Goal: Task Accomplishment & Management: Complete application form

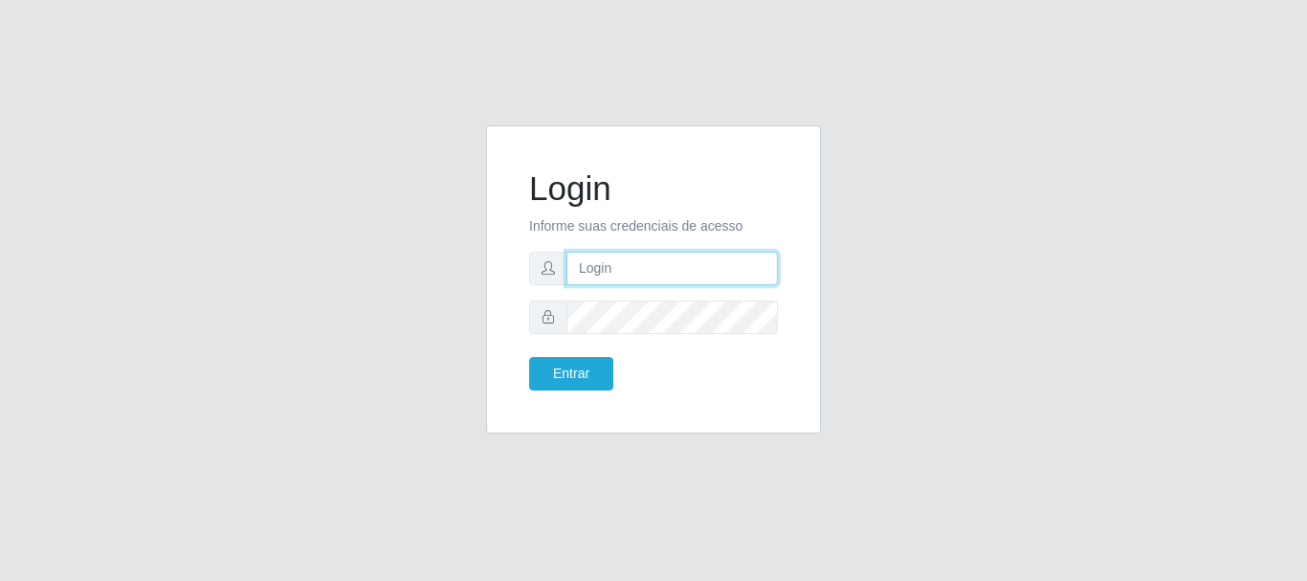
click at [588, 264] on input "text" at bounding box center [671, 268] width 211 height 33
type input "[EMAIL_ADDRESS][DOMAIN_NAME]"
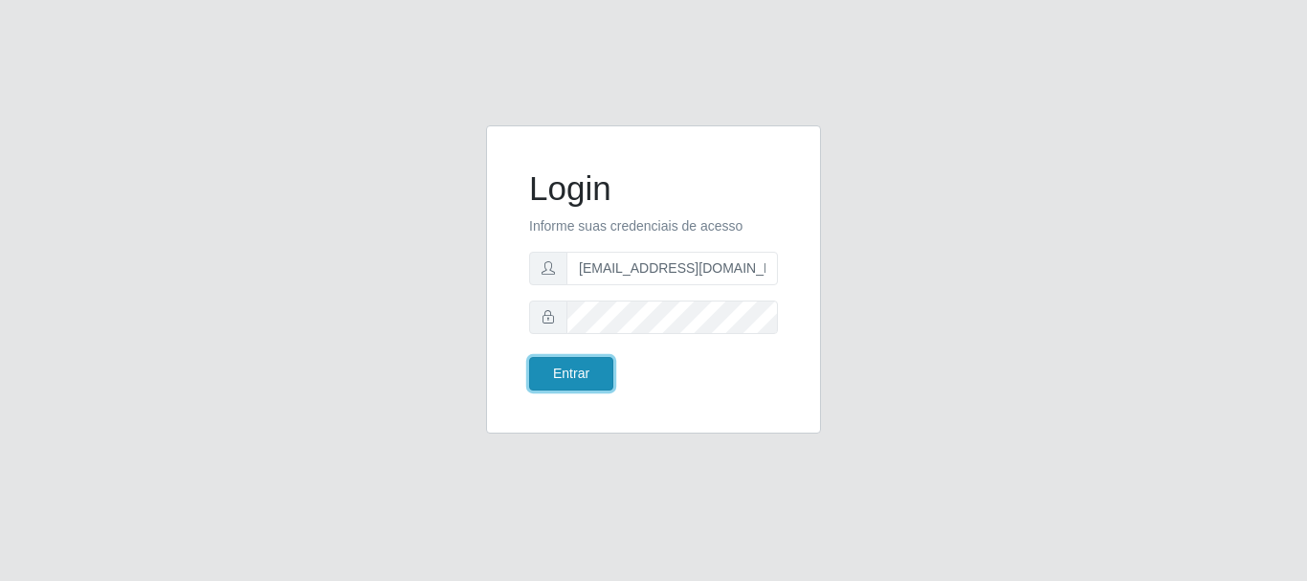
click at [585, 360] on button "Entrar" at bounding box center [571, 373] width 84 height 33
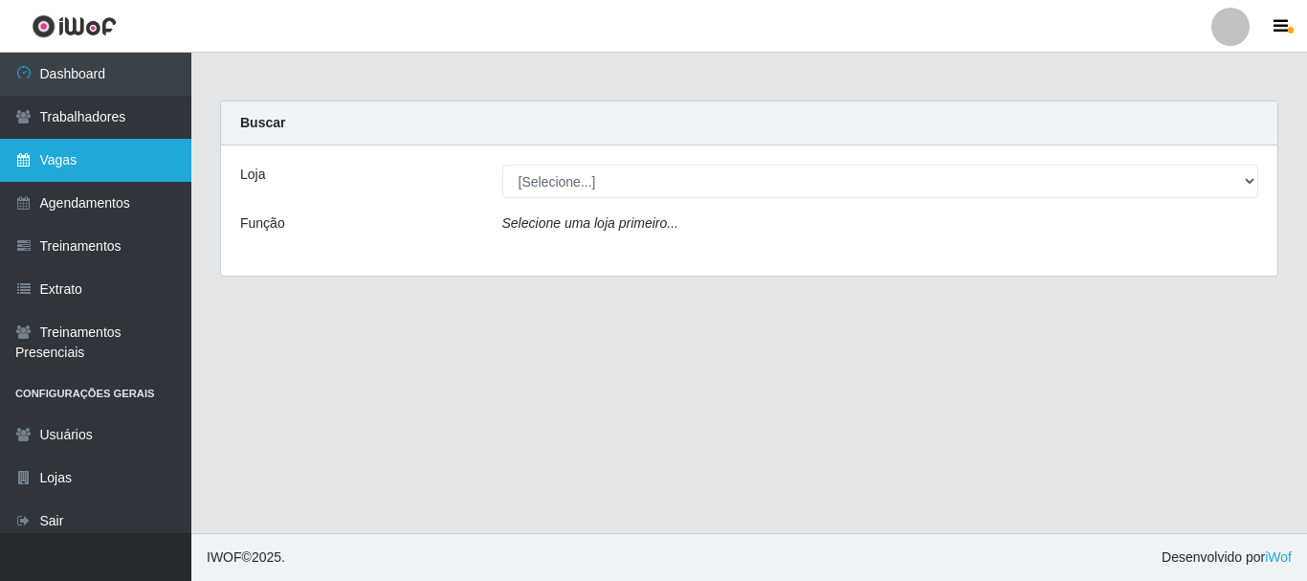
click at [95, 161] on link "Vagas" at bounding box center [95, 160] width 191 height 43
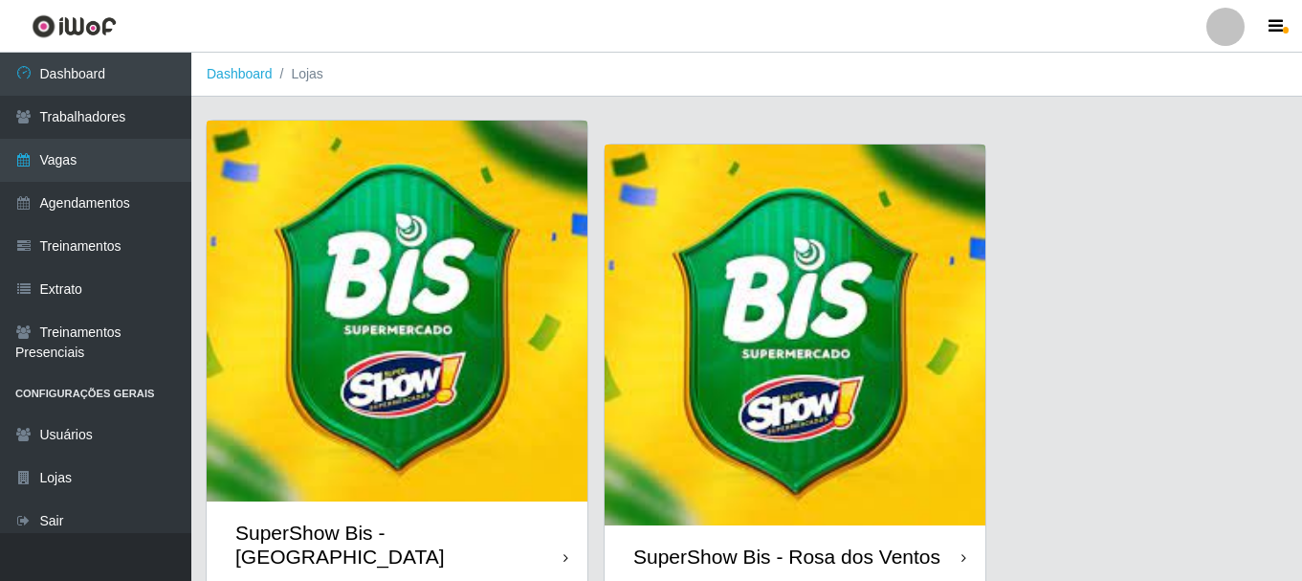
click at [649, 300] on img at bounding box center [795, 334] width 381 height 381
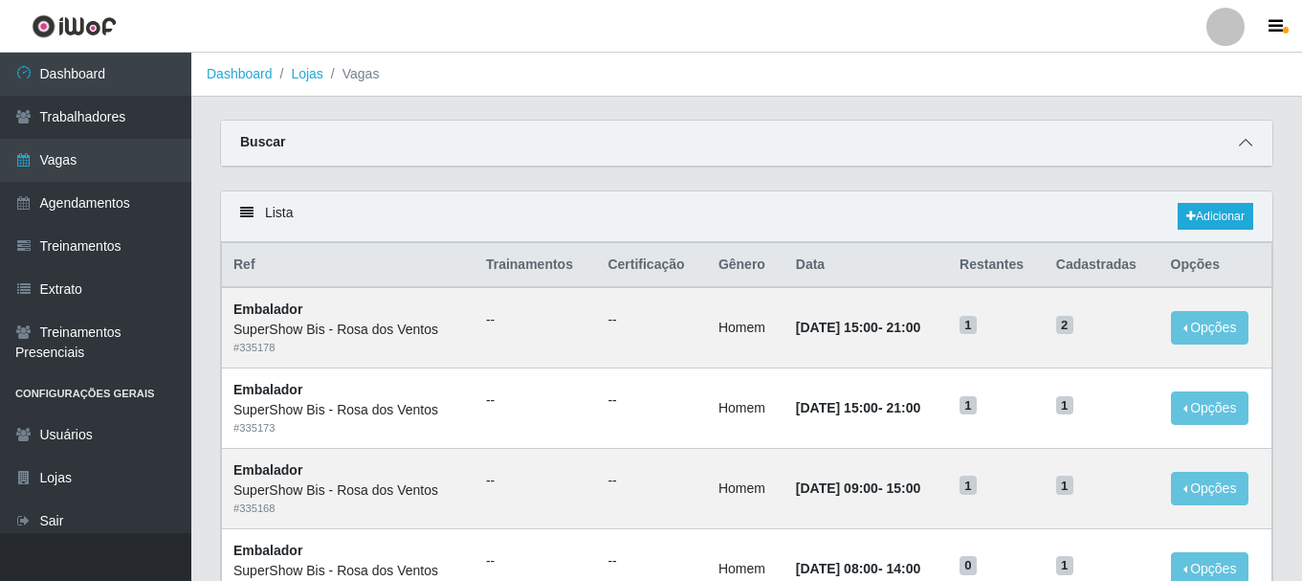
click at [1254, 144] on span at bounding box center [1245, 143] width 23 height 22
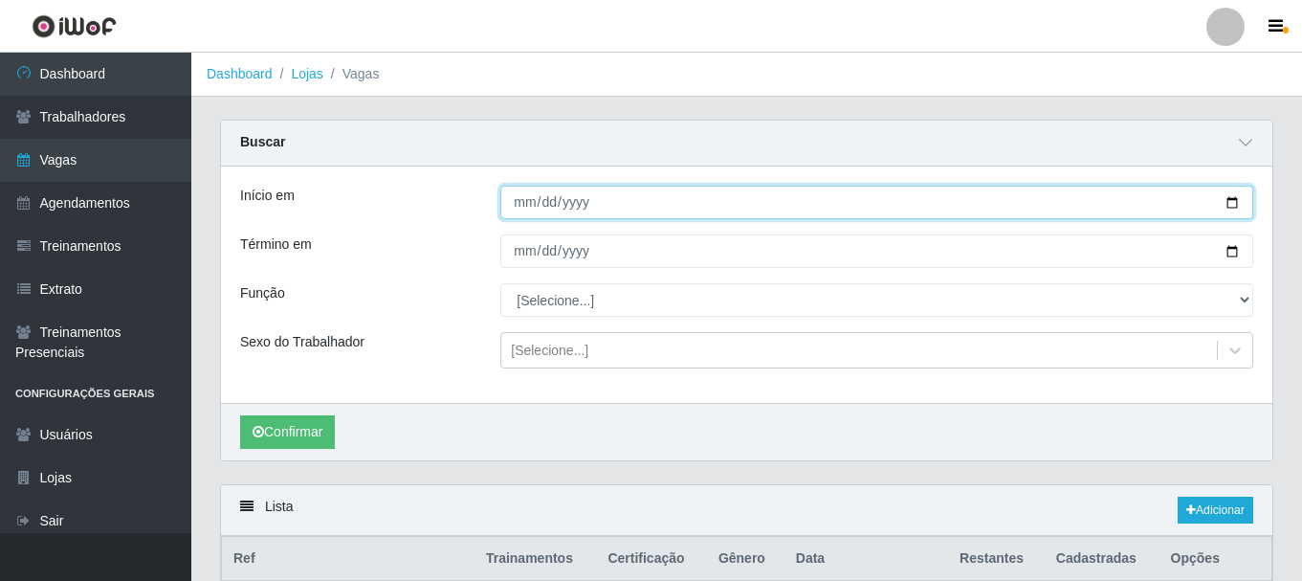
click at [523, 206] on input "Início em" at bounding box center [876, 202] width 753 height 33
type input "[DATE]"
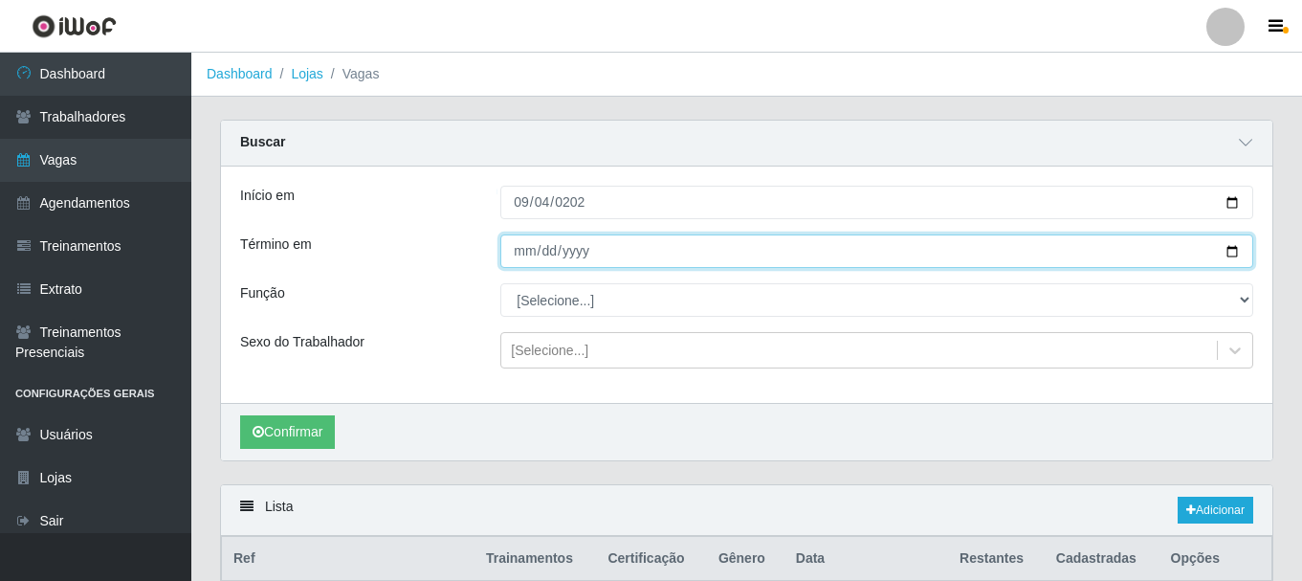
click at [522, 255] on input "Término em" at bounding box center [876, 250] width 753 height 33
type input "[DATE]"
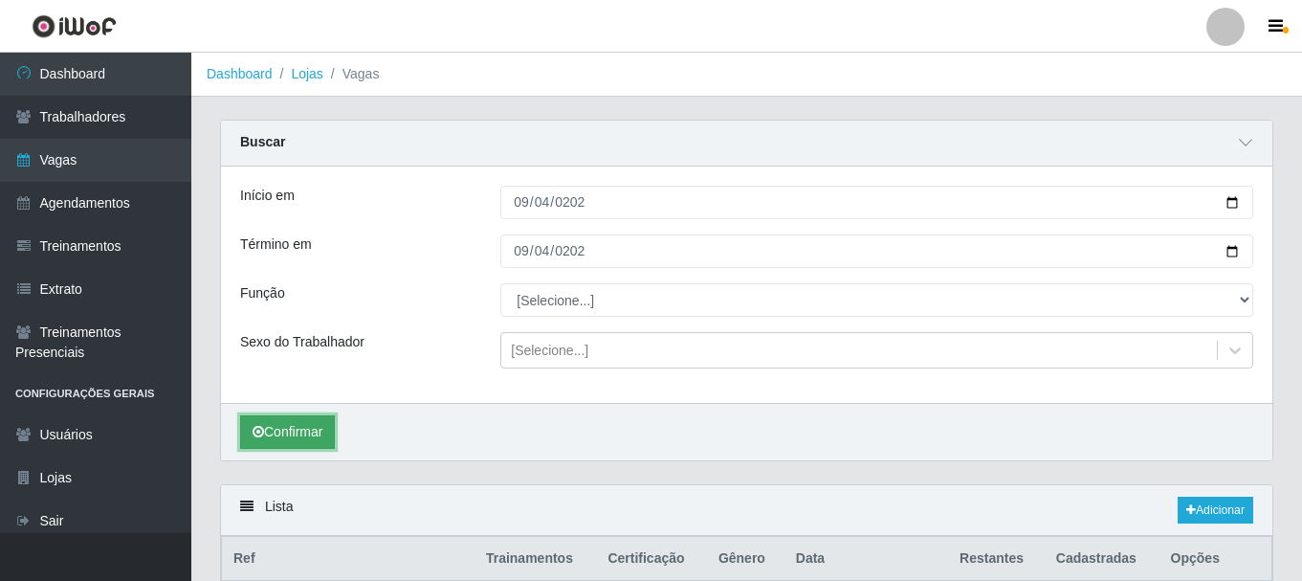
click at [295, 430] on button "Confirmar" at bounding box center [287, 431] width 95 height 33
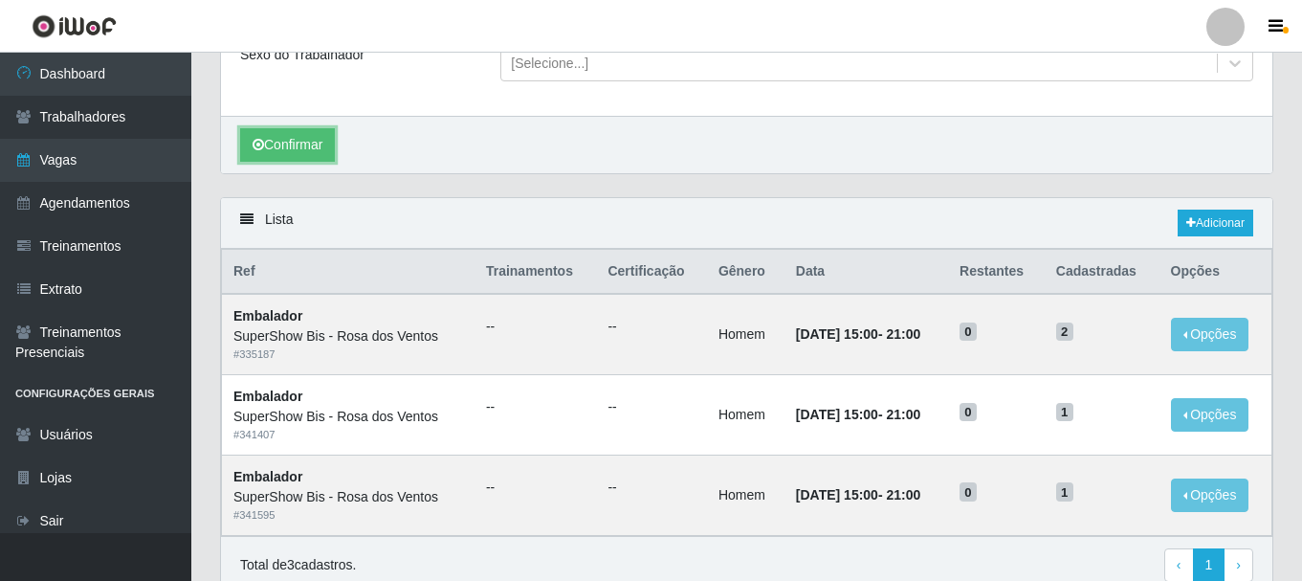
scroll to position [372, 0]
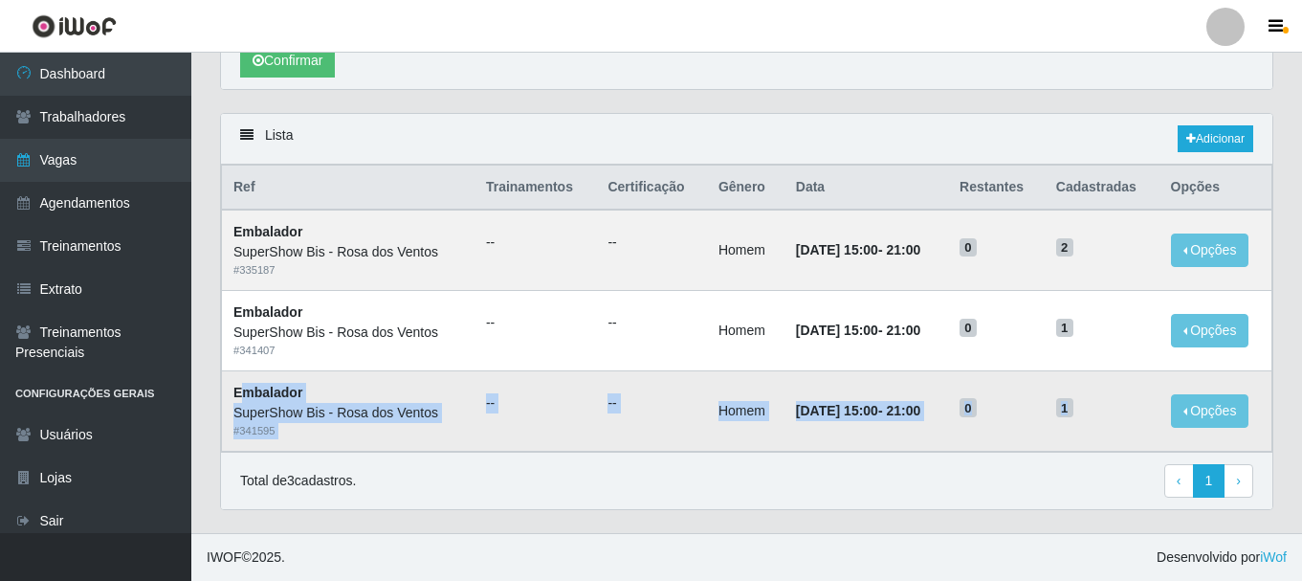
drag, startPoint x: 240, startPoint y: 390, endPoint x: 1100, endPoint y: 408, distance: 860.2
click at [1100, 408] on tr "Embalador SuperShow Bis - Rosa dos Ventos # 341595 -- -- Homem [DATE] 15:00 - 2…" at bounding box center [747, 410] width 1050 height 80
click at [741, 406] on td "Homem" at bounding box center [745, 410] width 77 height 80
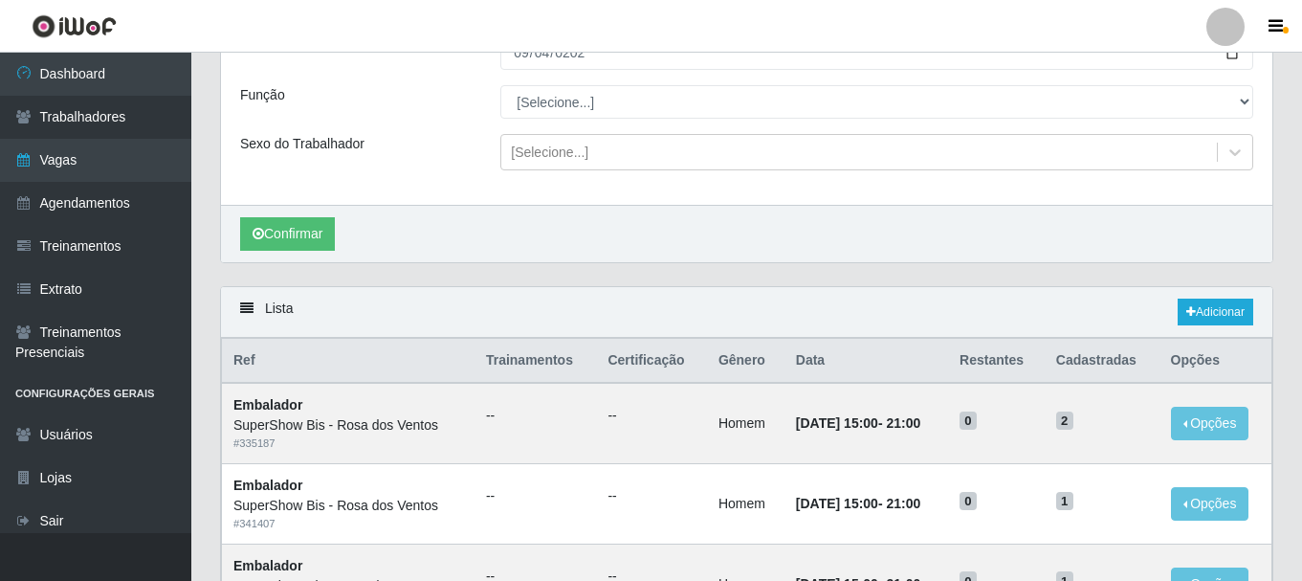
scroll to position [0, 0]
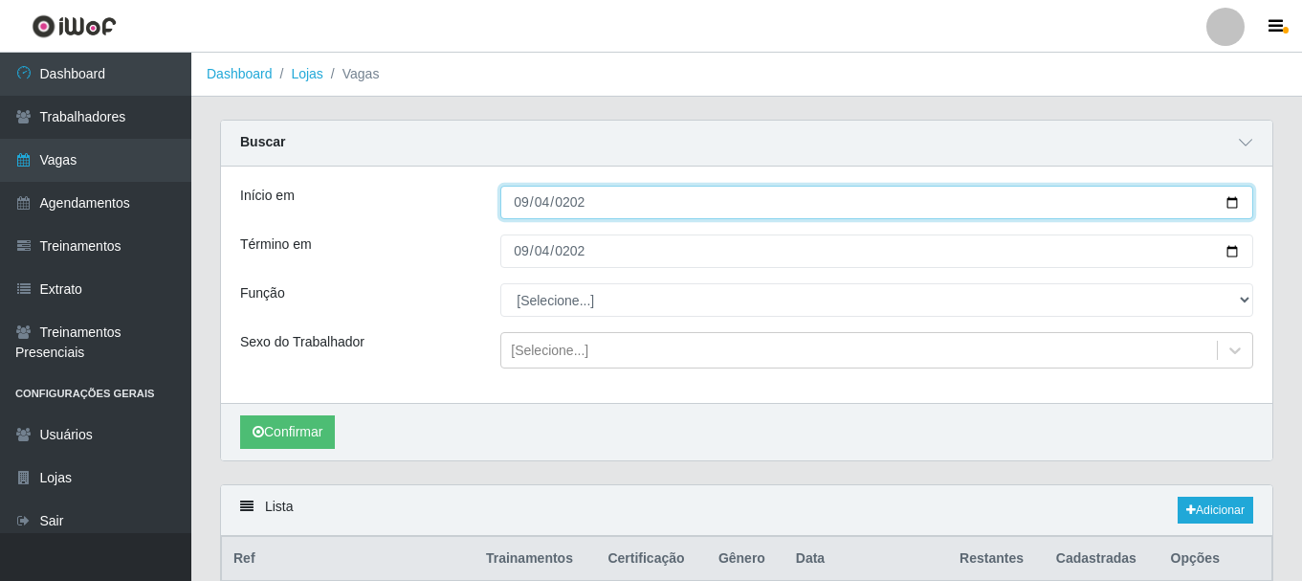
click at [521, 198] on input "[DATE]" at bounding box center [876, 202] width 753 height 33
type input "[DATE]"
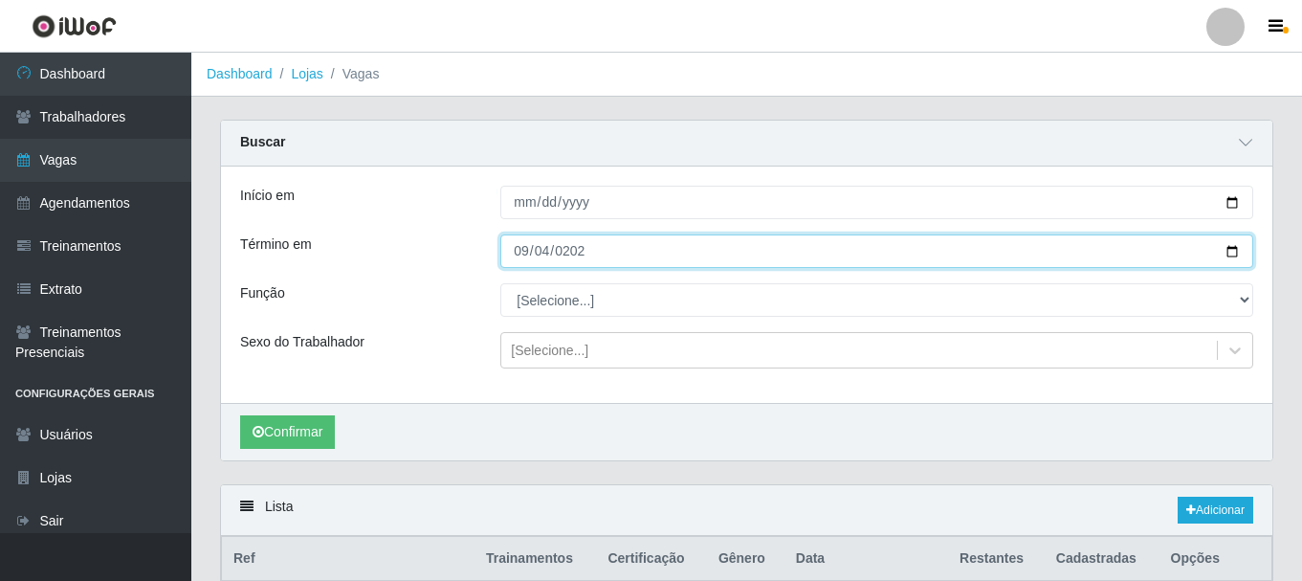
click at [522, 252] on input "[DATE]" at bounding box center [876, 250] width 753 height 33
type input "[DATE]"
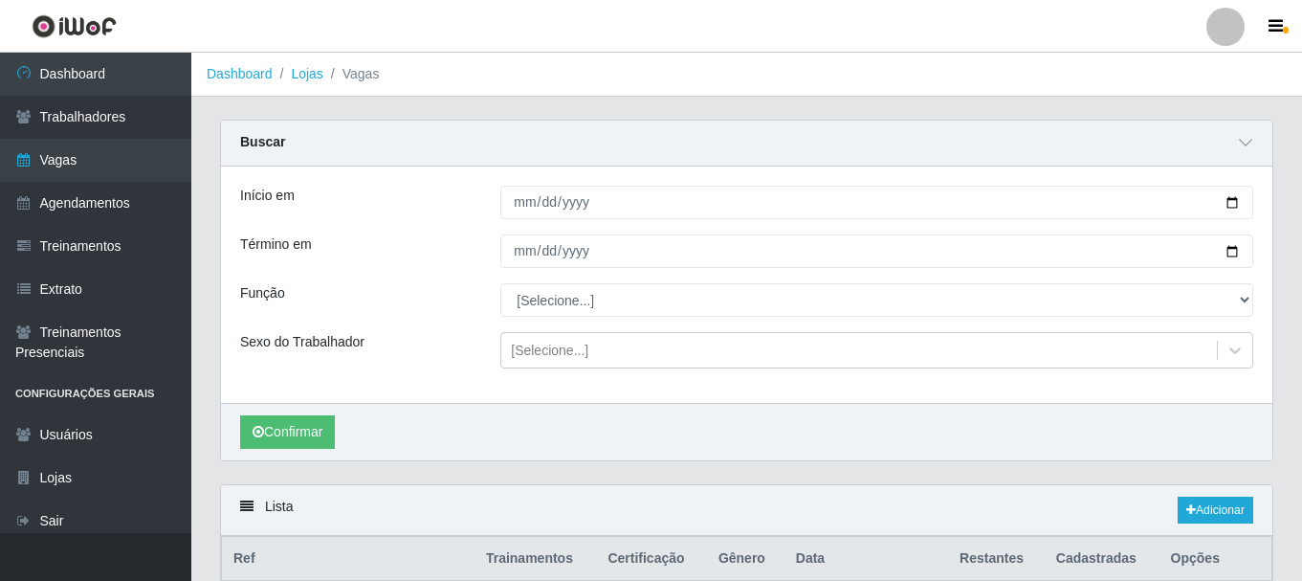
click at [442, 281] on div "Início em [DATE] Término em [DATE] Função [Selecione...] ASG ASG + ASG ++ Auxil…" at bounding box center [746, 284] width 1051 height 236
click at [314, 425] on button "Confirmar" at bounding box center [287, 431] width 95 height 33
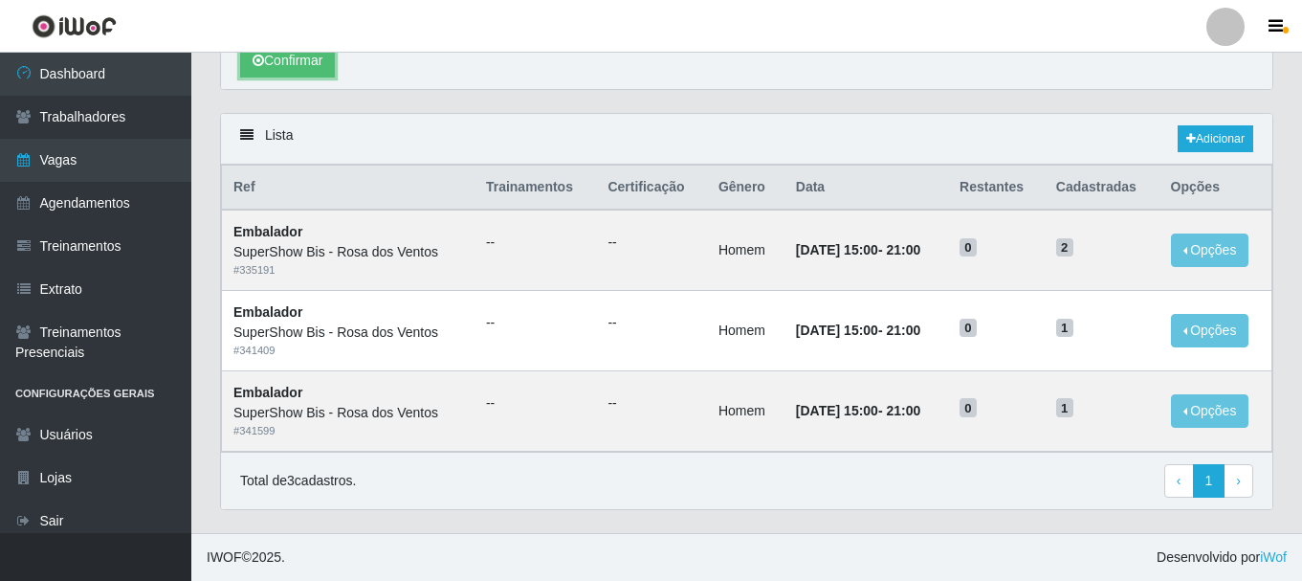
scroll to position [372, 0]
click at [784, 375] on td "[DATE] 15:00 - 21:00" at bounding box center [866, 410] width 164 height 80
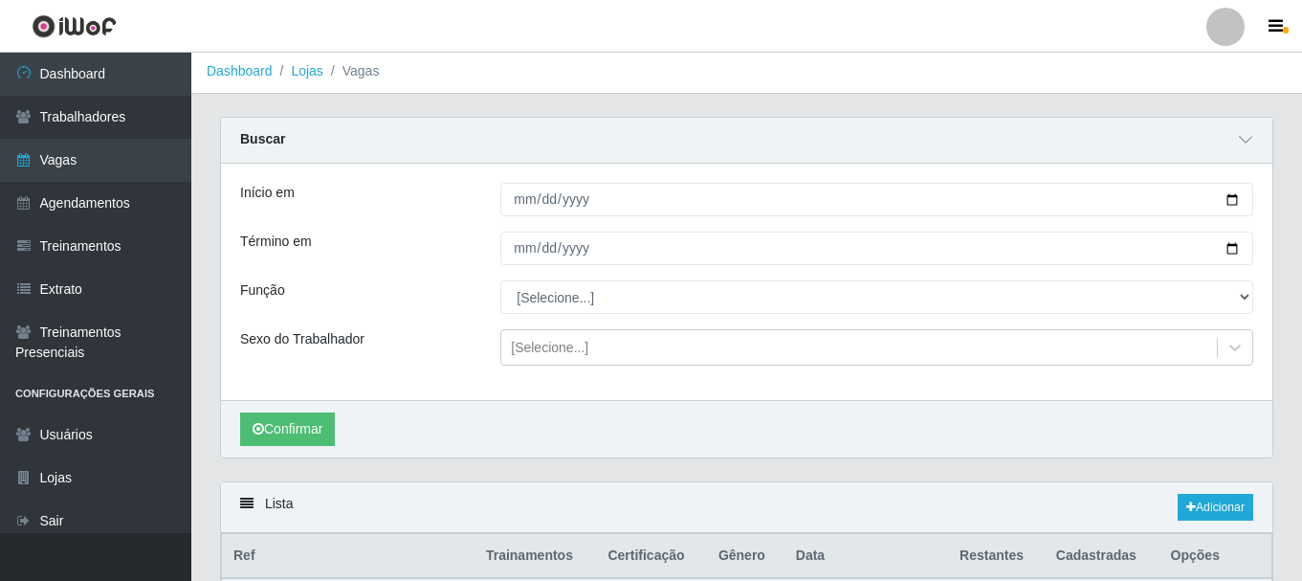
scroll to position [0, 0]
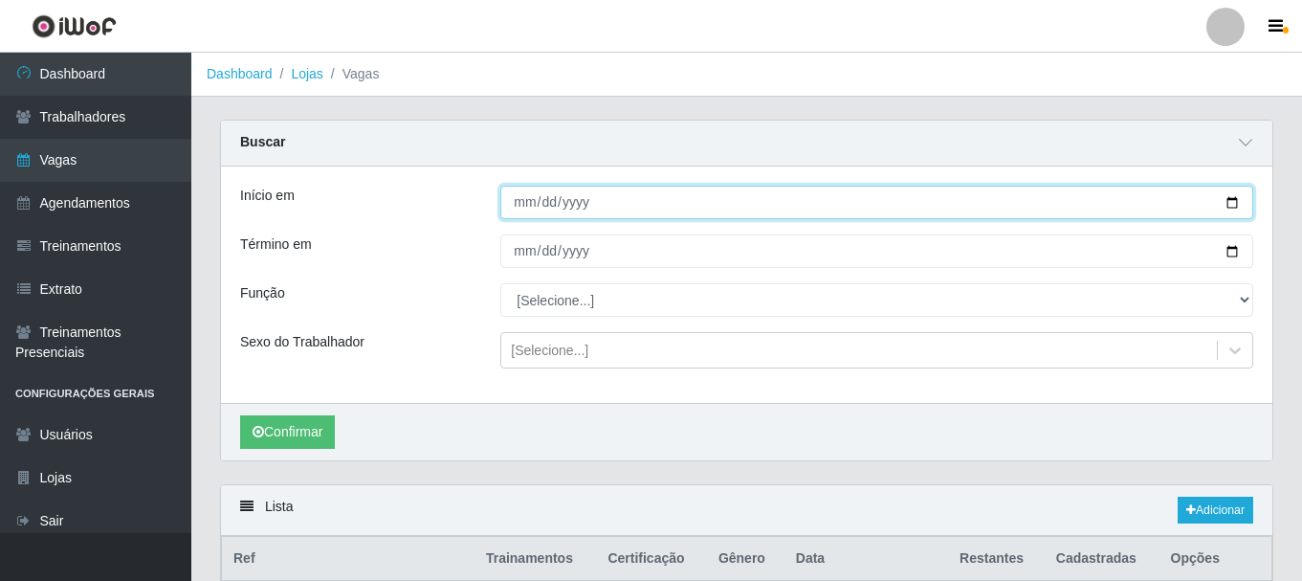
click at [540, 199] on input "[DATE]" at bounding box center [876, 202] width 753 height 33
click at [512, 200] on input "[DATE]" at bounding box center [876, 202] width 753 height 33
click at [519, 205] on input "[DATE]" at bounding box center [876, 202] width 753 height 33
type input "[DATE]"
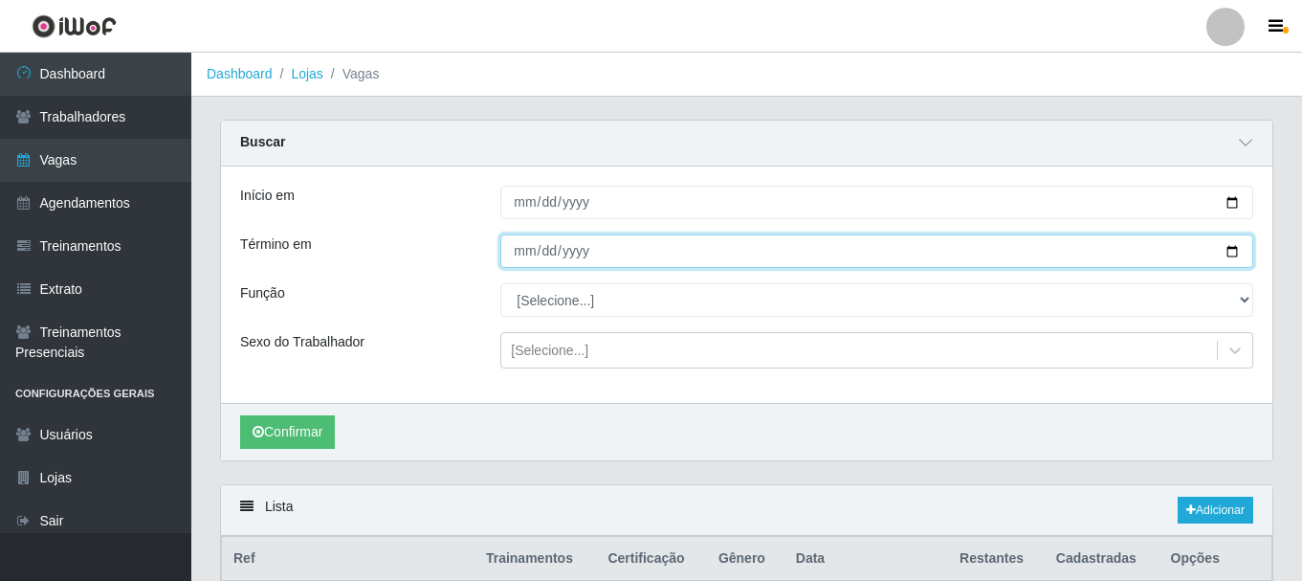
click at [510, 245] on input "[DATE]" at bounding box center [876, 250] width 753 height 33
type input "[DATE]"
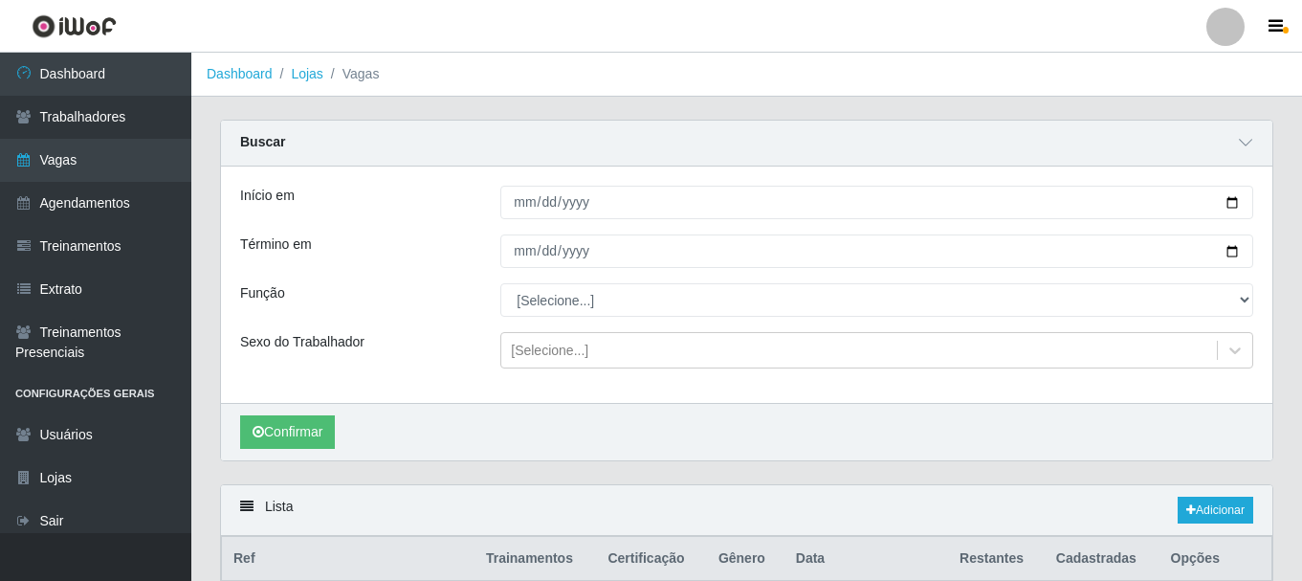
click at [480, 259] on div "Término em" at bounding box center [356, 250] width 260 height 33
click at [304, 421] on button "Confirmar" at bounding box center [287, 431] width 95 height 33
click at [364, 226] on div "Início em [DATE] Término em [DATE] Função [Selecione...] ASG ASG + ASG ++ Auxil…" at bounding box center [746, 284] width 1051 height 236
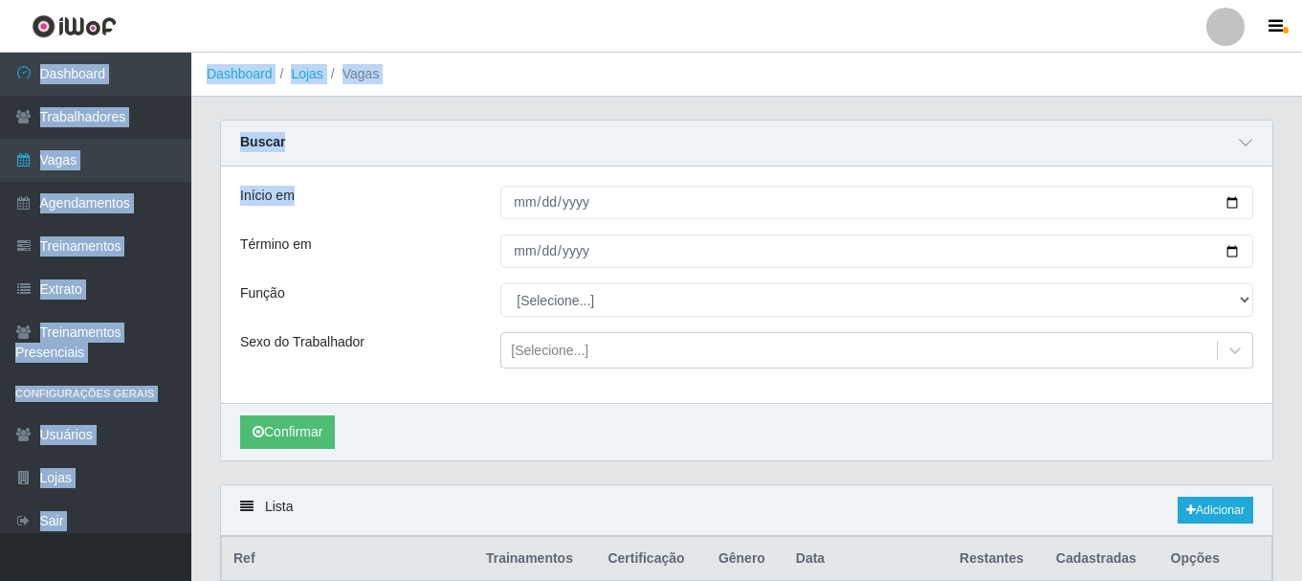
drag, startPoint x: 238, startPoint y: 26, endPoint x: 364, endPoint y: 213, distance: 225.5
click at [362, 211] on div "Perfil Alterar Senha Sair Dashboard Trabalhadores Vagas Agendamentos Treinament…" at bounding box center [651, 476] width 1302 height 952
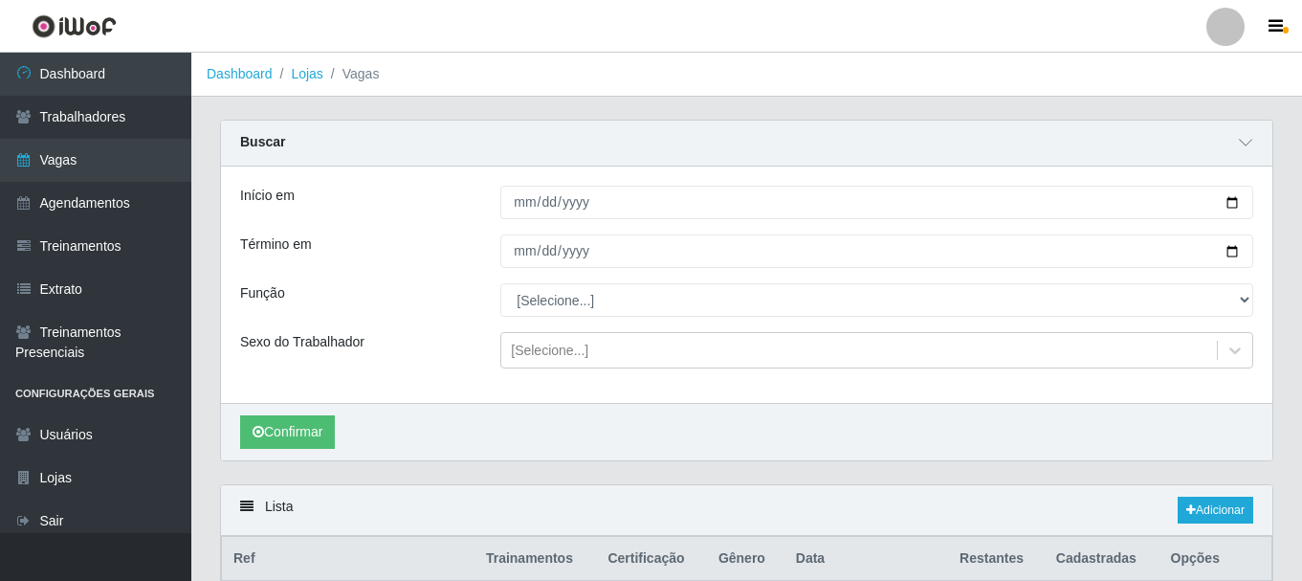
click at [364, 213] on div "Início em" at bounding box center [356, 202] width 260 height 33
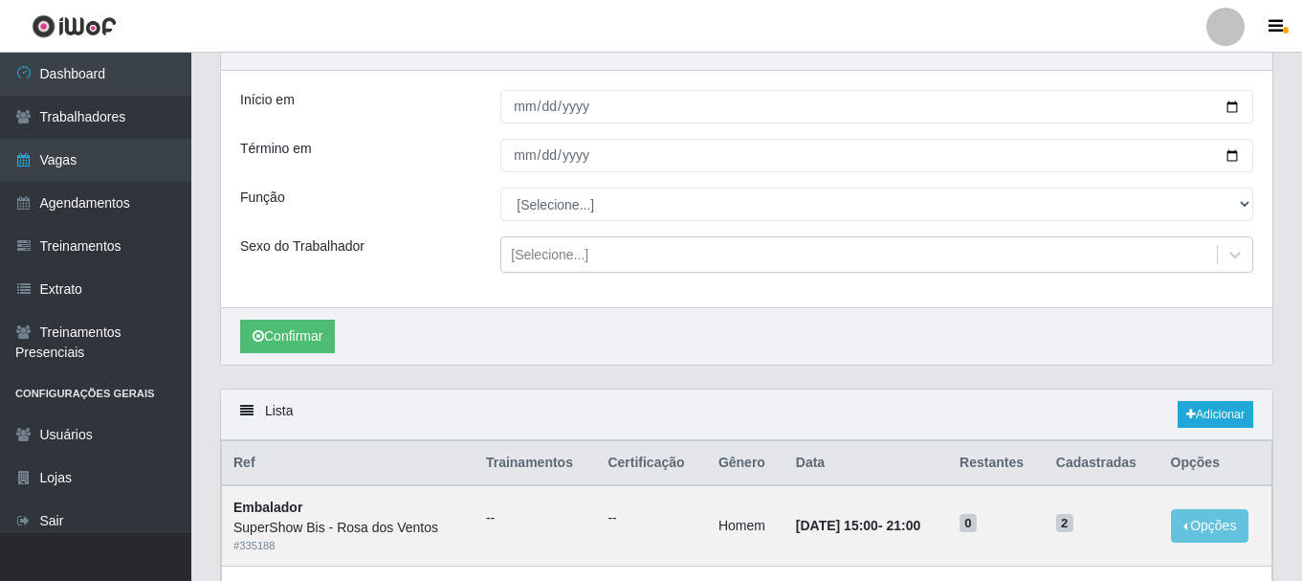
click at [1227, 39] on div at bounding box center [1225, 27] width 38 height 38
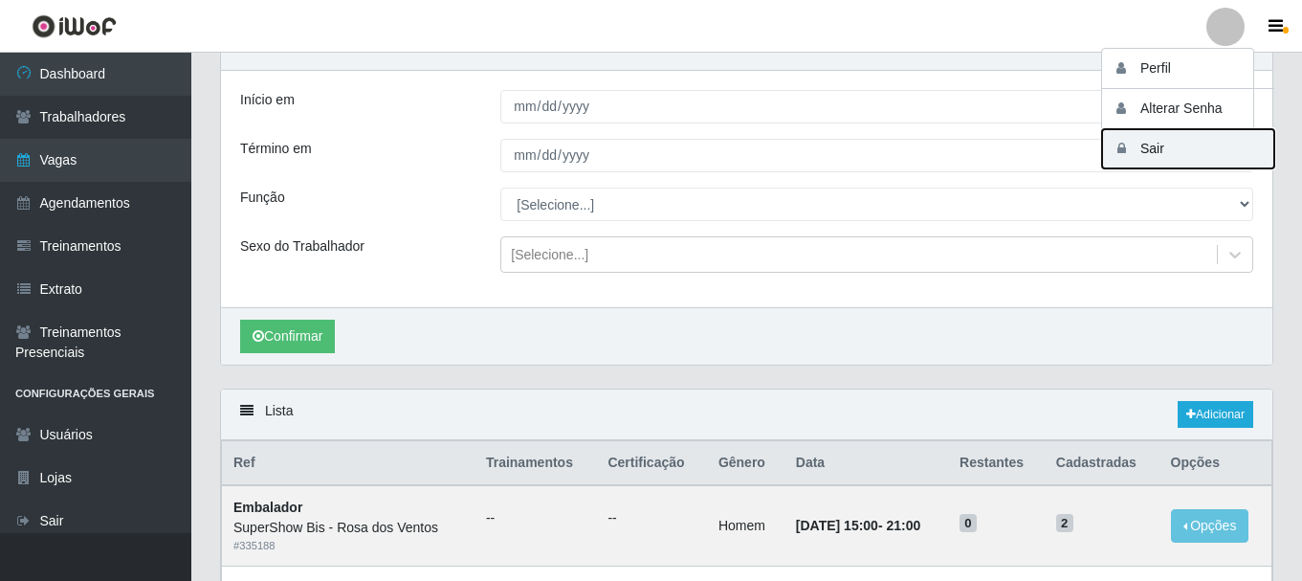
click at [1212, 151] on button "Sair" at bounding box center [1188, 148] width 172 height 39
